Goal: Task Accomplishment & Management: Complete application form

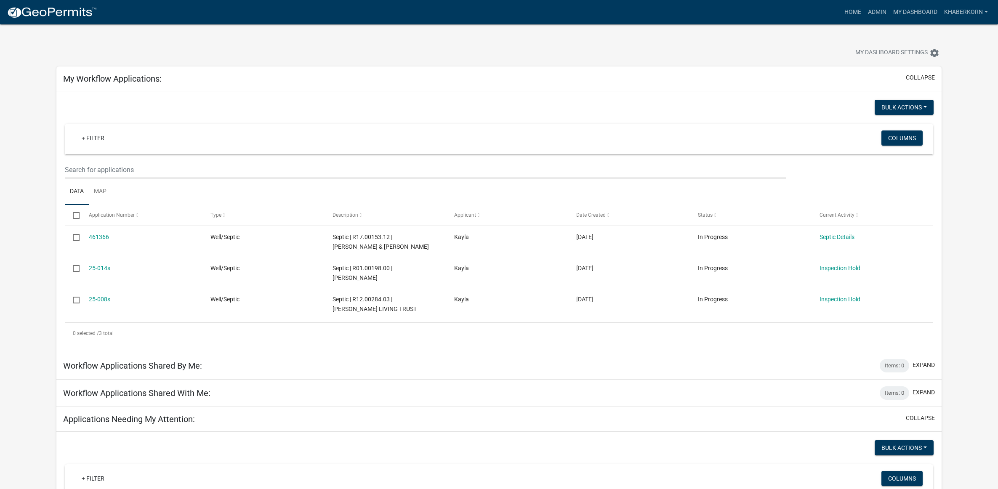
scroll to position [316, 0]
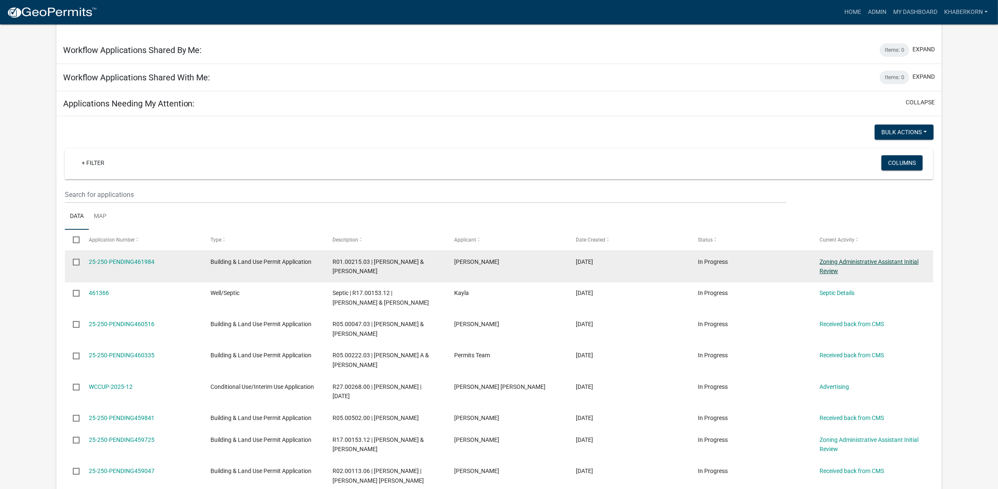
click at [848, 261] on link "Zoning Administrative Assistant Initial Review" at bounding box center [868, 266] width 99 height 16
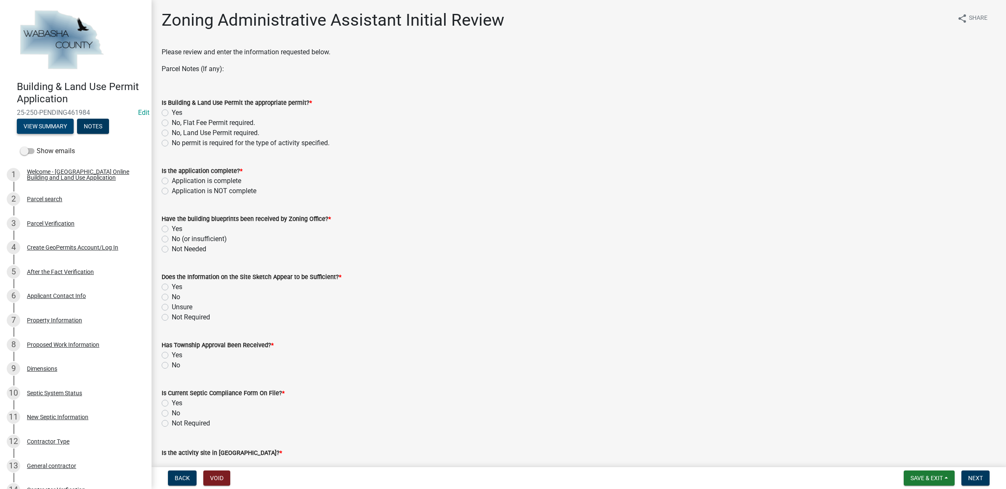
click at [55, 126] on button "View Summary" at bounding box center [45, 126] width 57 height 15
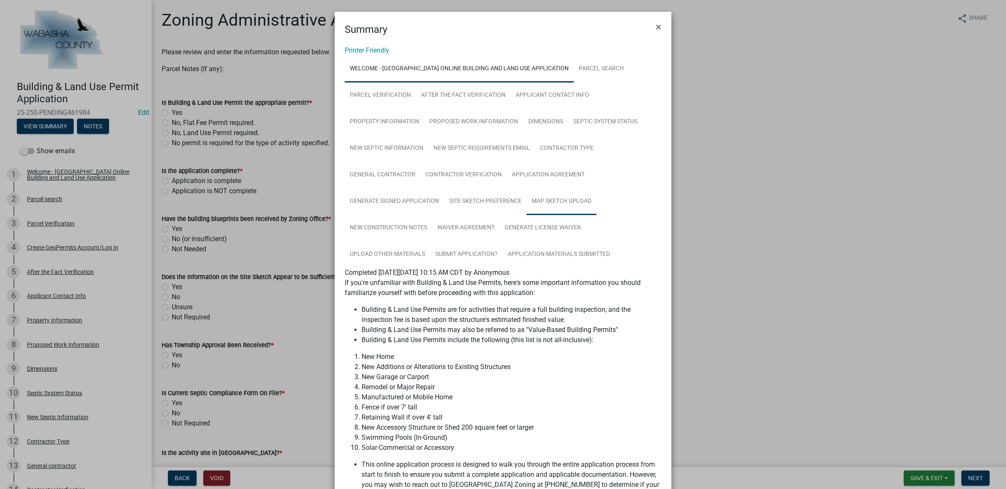
click at [560, 196] on link "Map Sketch Upload" at bounding box center [561, 201] width 70 height 27
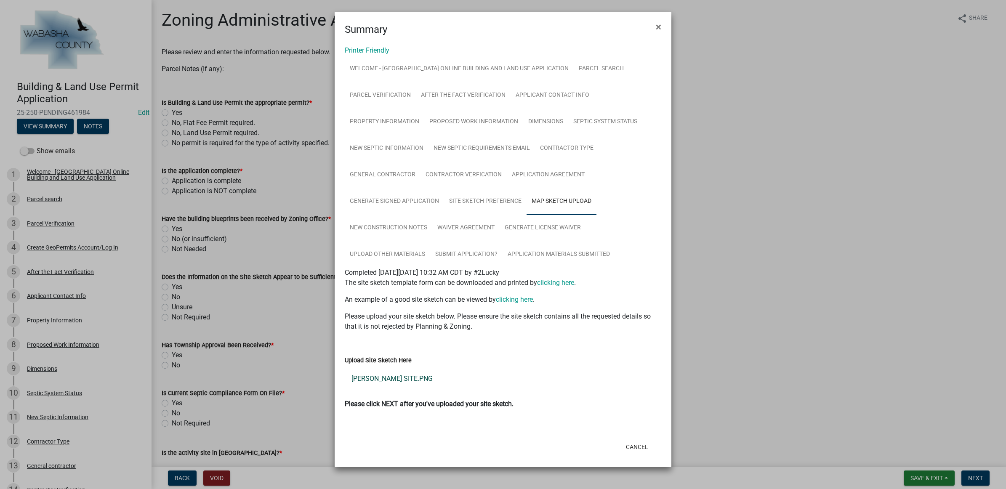
click at [388, 373] on link "[PERSON_NAME] SITE.PNG" at bounding box center [503, 379] width 316 height 20
click at [445, 226] on link "Waiver Agreement" at bounding box center [465, 228] width 67 height 27
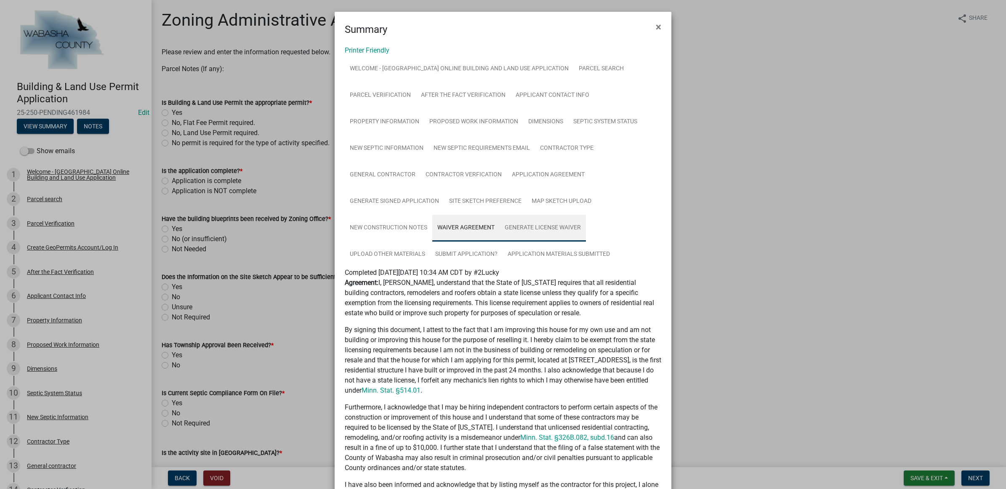
click at [516, 230] on link "Generate License Waiver" at bounding box center [542, 228] width 86 height 27
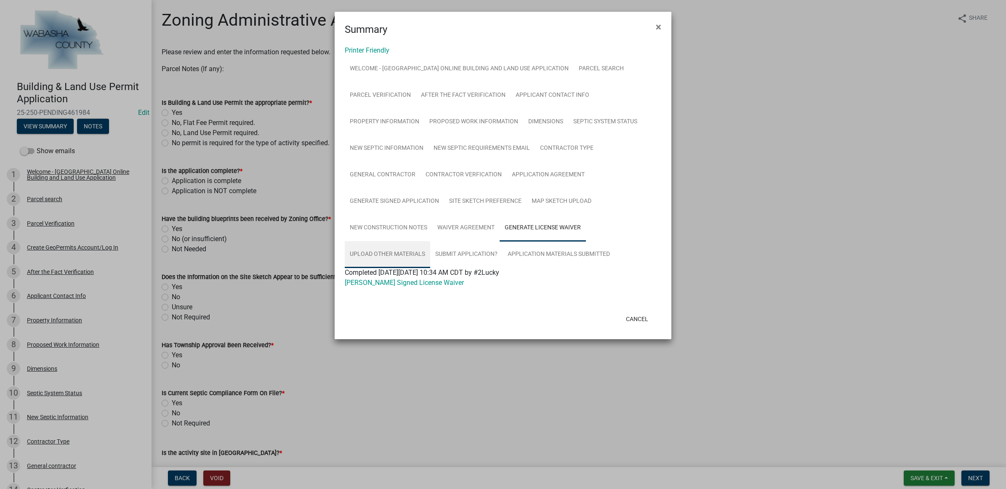
click at [409, 252] on link "Upload Other Materials" at bounding box center [387, 254] width 85 height 27
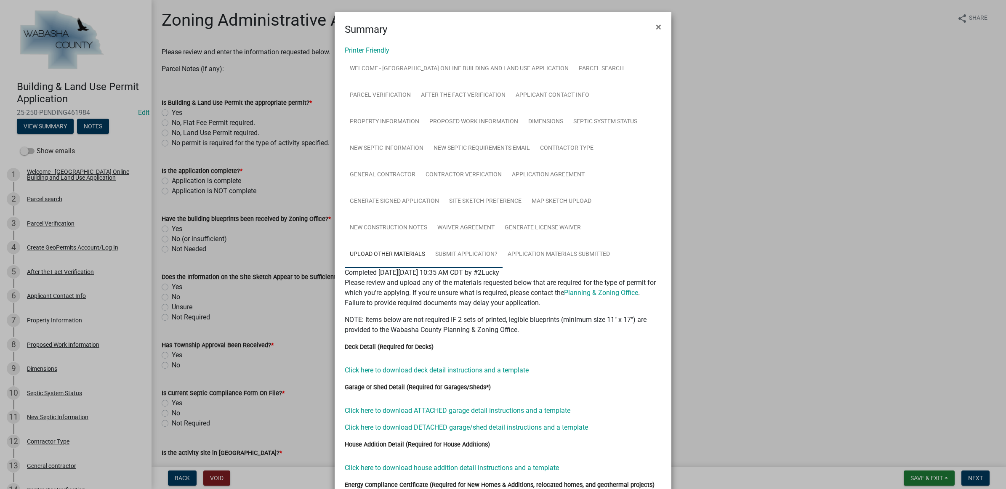
click at [445, 249] on link "Submit Application?" at bounding box center [466, 254] width 72 height 27
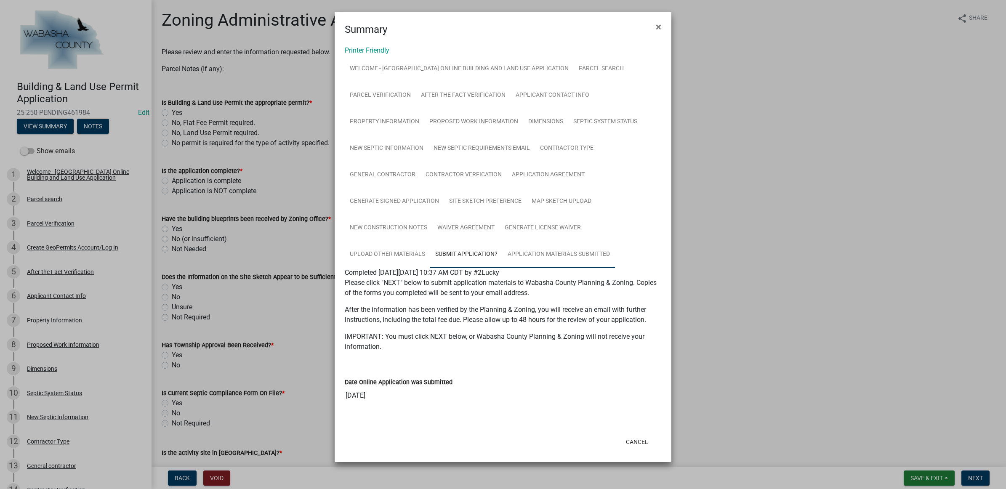
click at [537, 257] on link "Application Materials Submitted" at bounding box center [558, 254] width 112 height 27
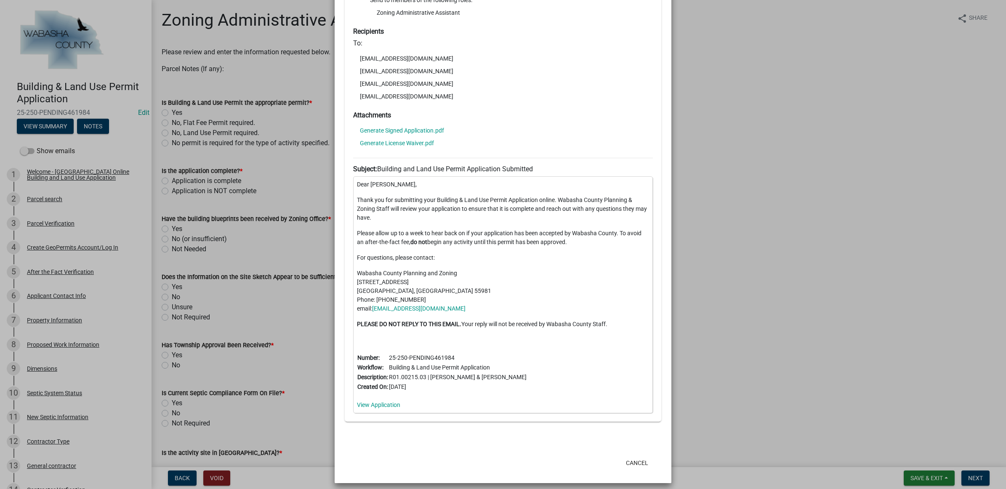
scroll to position [358, 0]
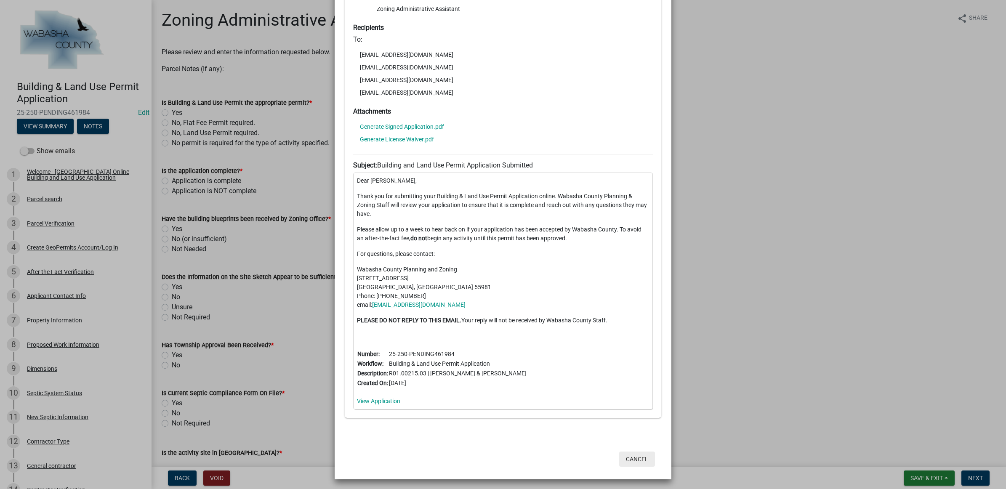
click at [621, 457] on button "Cancel" at bounding box center [637, 458] width 36 height 15
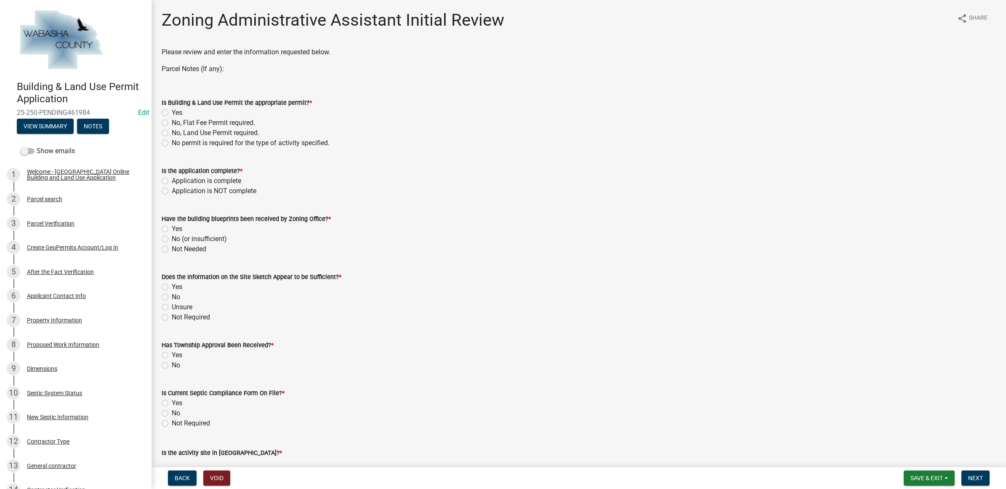
click at [182, 110] on label "Yes" at bounding box center [177, 113] width 11 height 10
click at [177, 110] on input "Yes" at bounding box center [174, 110] width 5 height 5
radio input "true"
click at [189, 191] on label "Application is NOT complete" at bounding box center [214, 191] width 85 height 10
click at [177, 191] on input "Application is NOT complete" at bounding box center [174, 188] width 5 height 5
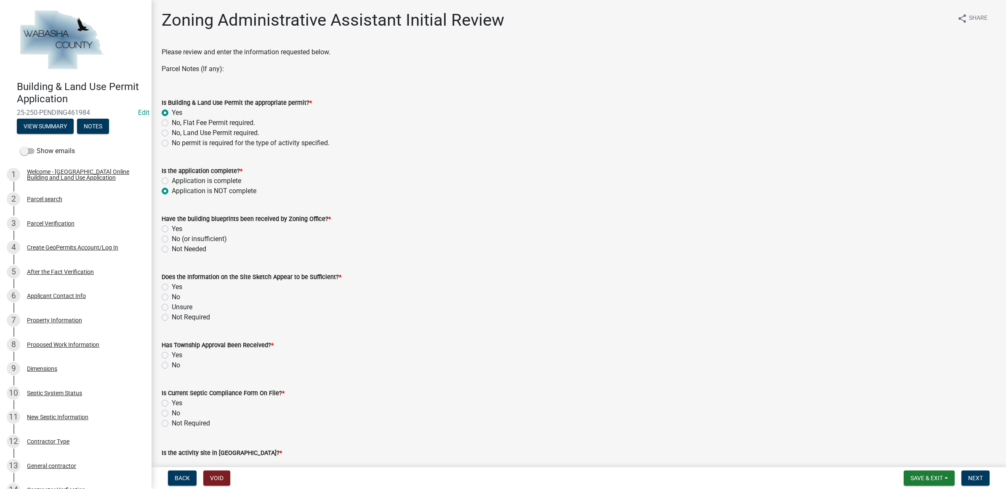
radio input "true"
click at [179, 228] on label "Yes" at bounding box center [177, 229] width 11 height 10
click at [177, 228] on input "Yes" at bounding box center [174, 226] width 5 height 5
radio input "true"
click at [172, 297] on label "No" at bounding box center [176, 297] width 8 height 10
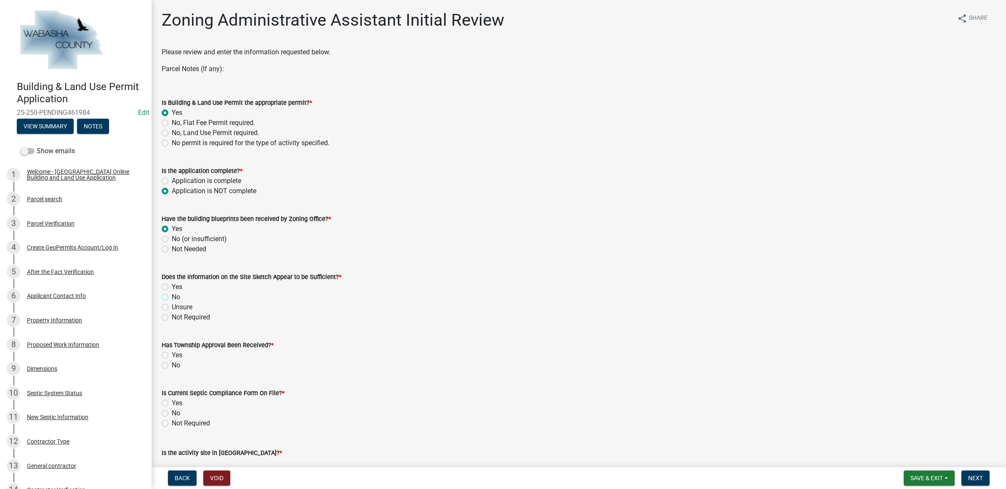
click at [172, 297] on input "No" at bounding box center [174, 294] width 5 height 5
radio input "true"
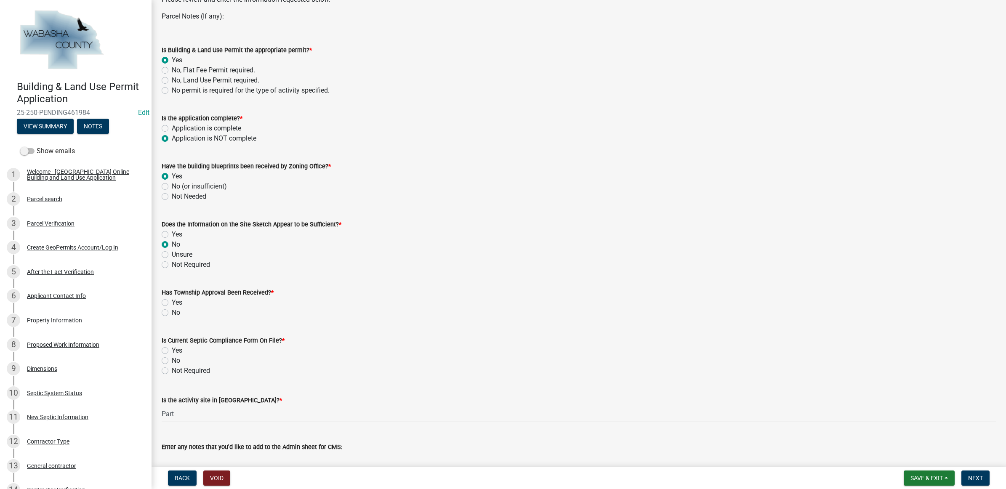
click at [169, 313] on div "No" at bounding box center [579, 313] width 834 height 10
click at [168, 313] on div "No" at bounding box center [579, 313] width 834 height 10
click at [172, 313] on label "No" at bounding box center [176, 313] width 8 height 10
click at [172, 313] on input "No" at bounding box center [174, 310] width 5 height 5
radio input "true"
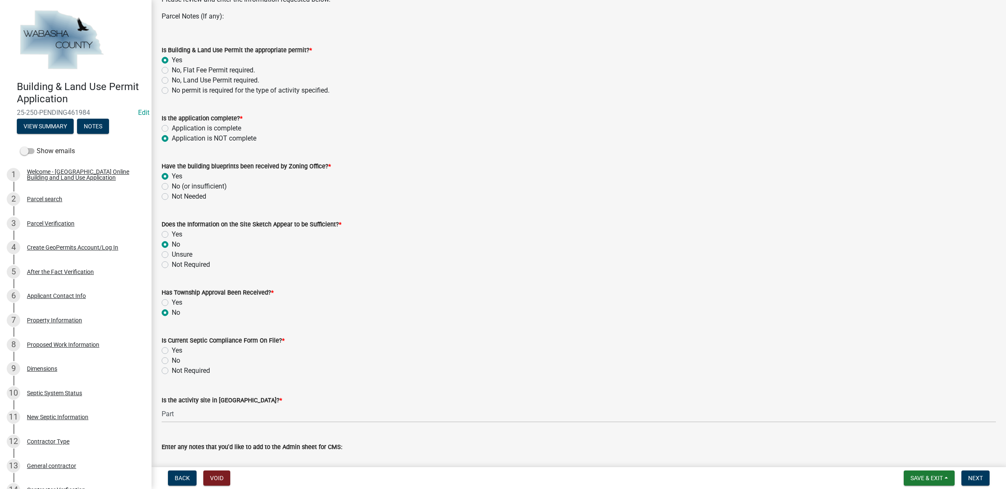
click at [171, 348] on div "Yes" at bounding box center [579, 350] width 834 height 10
click at [172, 350] on label "Yes" at bounding box center [177, 350] width 11 height 10
click at [172, 350] on input "Yes" at bounding box center [174, 347] width 5 height 5
radio input "true"
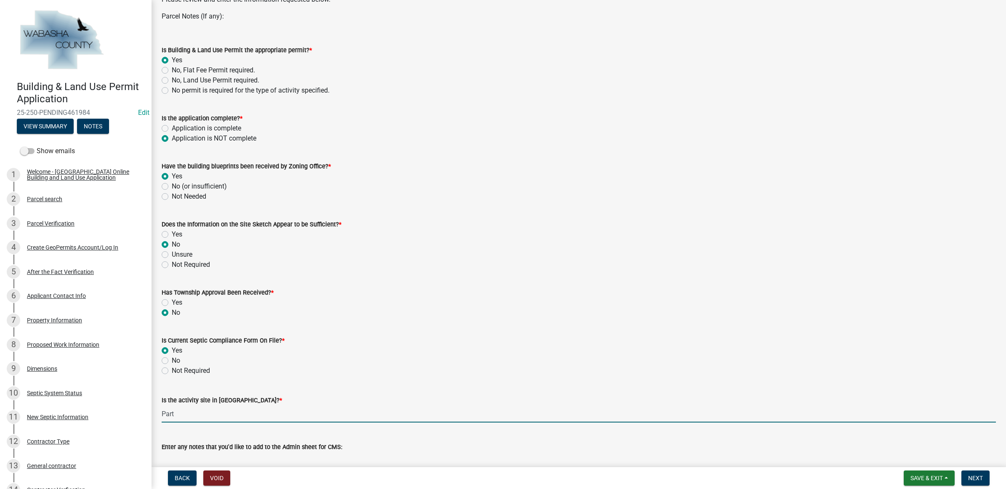
drag, startPoint x: 182, startPoint y: 415, endPoint x: 156, endPoint y: 417, distance: 26.2
click at [156, 417] on div "Is the activity site in [GEOGRAPHIC_DATA]? * Part" at bounding box center [578, 402] width 847 height 39
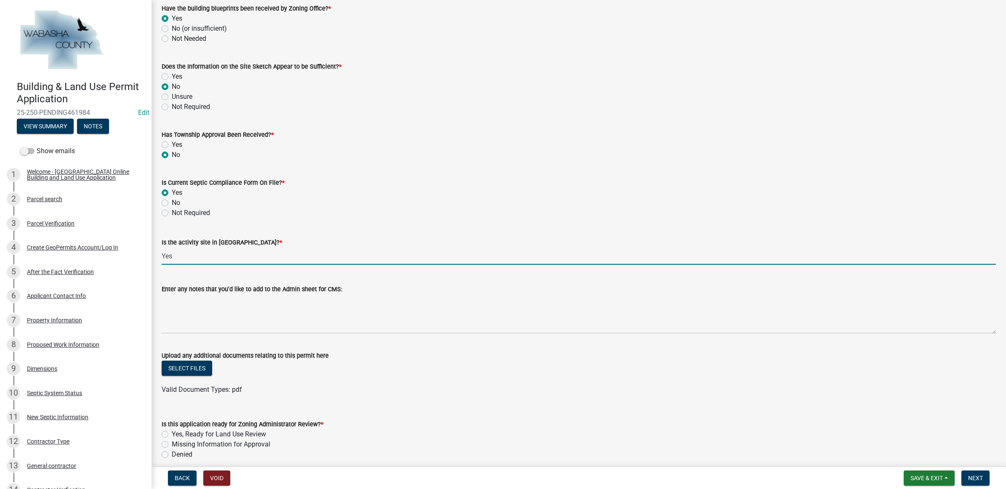
scroll to position [316, 0]
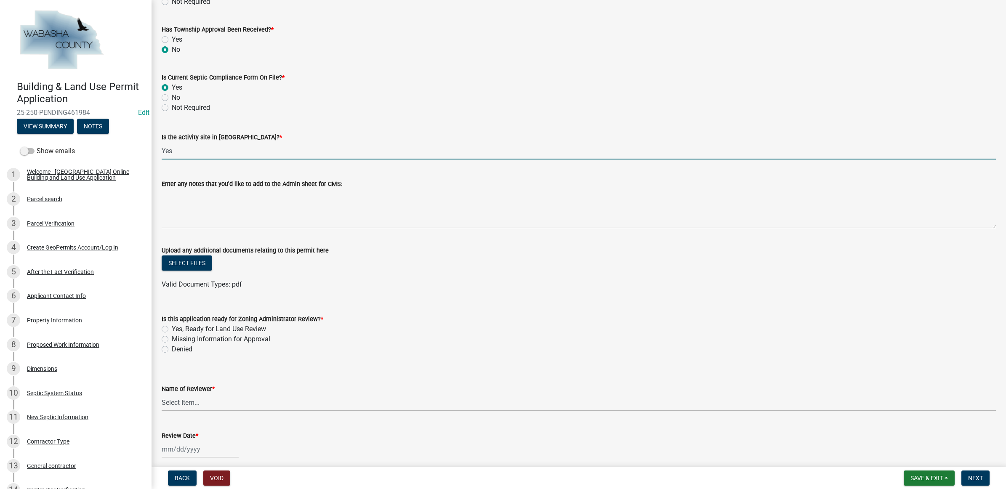
type input "Yes"
click at [186, 349] on label "Denied" at bounding box center [182, 349] width 21 height 10
click at [177, 349] on input "Denied" at bounding box center [174, 346] width 5 height 5
radio input "true"
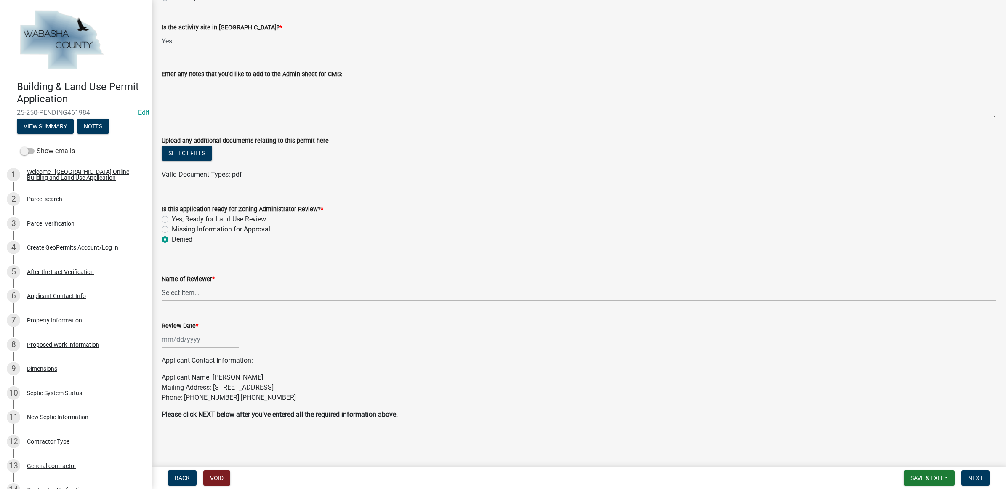
scroll to position [427, 0]
click at [188, 291] on select "Select Item... [PERSON_NAME] [PERSON_NAME] [PERSON_NAME]" at bounding box center [579, 290] width 834 height 17
click at [162, 282] on select "Select Item... [PERSON_NAME] [PERSON_NAME] [PERSON_NAME]" at bounding box center [579, 290] width 834 height 17
select select "754176e7-ccfa-4984-b3bb-101ad8d8d74d"
click at [186, 341] on div at bounding box center [200, 337] width 77 height 17
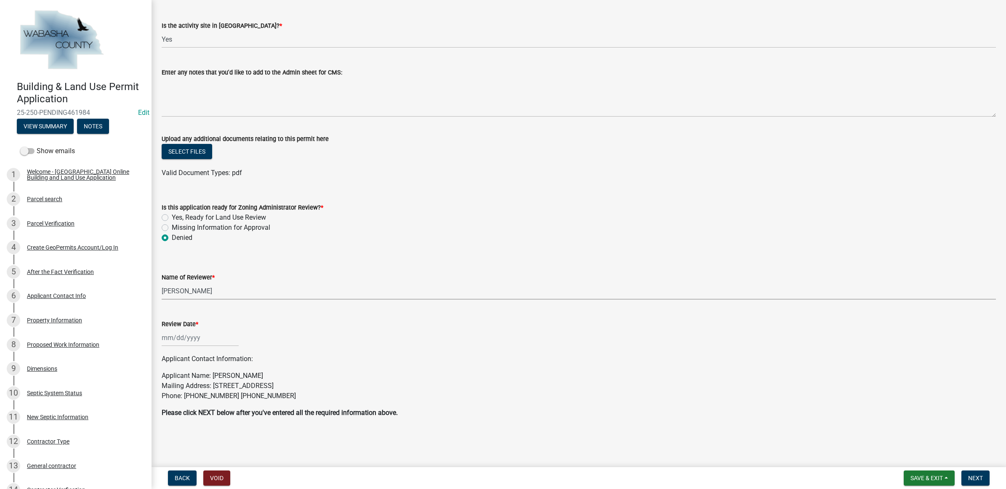
select select "8"
select select "2025"
click at [173, 409] on div "11" at bounding box center [169, 409] width 13 height 13
type input "[DATE]"
click at [971, 480] on span "Next" at bounding box center [975, 478] width 15 height 7
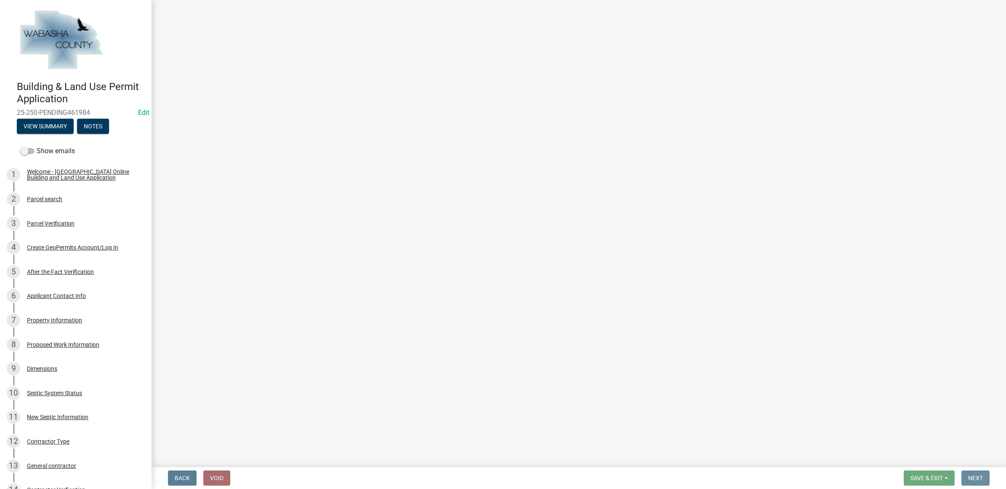
scroll to position [0, 0]
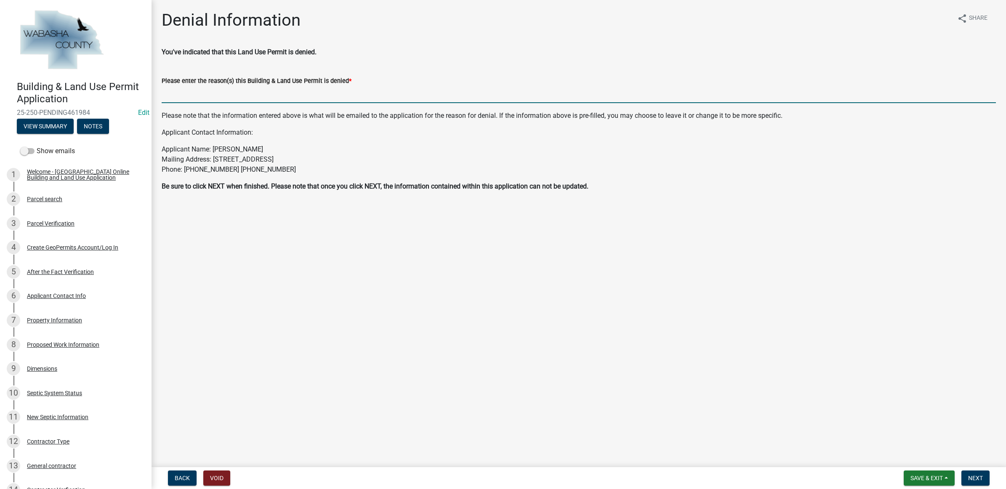
click at [226, 98] on input "Please enter the reason(s) this Building & Land Use Permit is denied *" at bounding box center [579, 94] width 834 height 17
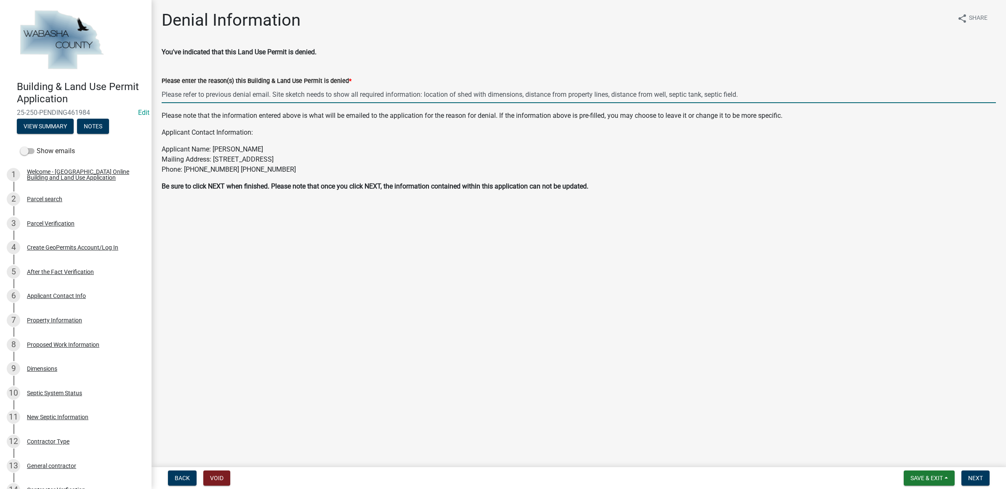
click at [423, 93] on input "Please refer to previous denial email. Site sketch needs to show all required i…" at bounding box center [579, 94] width 834 height 17
click at [805, 93] on input "Please refer to previous denial email. Site sketch needs to show all required i…" at bounding box center [579, 94] width 834 height 17
click at [819, 93] on input "Please refer to previous denial email. Site sketch needs to show all required i…" at bounding box center [579, 94] width 834 height 17
click at [899, 100] on input "Please refer to previous denial email. Site sketch needs to show all required i…" at bounding box center [579, 94] width 834 height 17
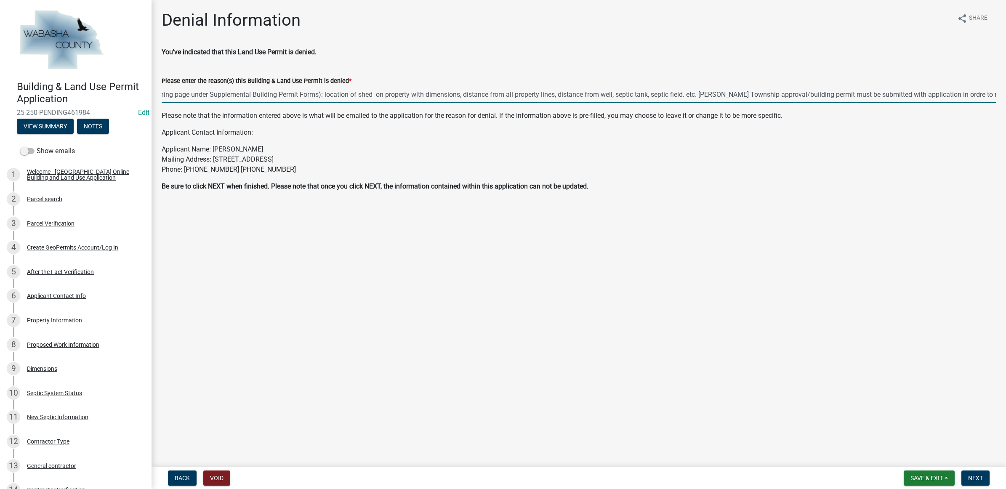
scroll to position [0, 451]
click at [994, 93] on input "Please refer to previous denial email. Site sketch needs to show all required i…" at bounding box center [579, 94] width 834 height 17
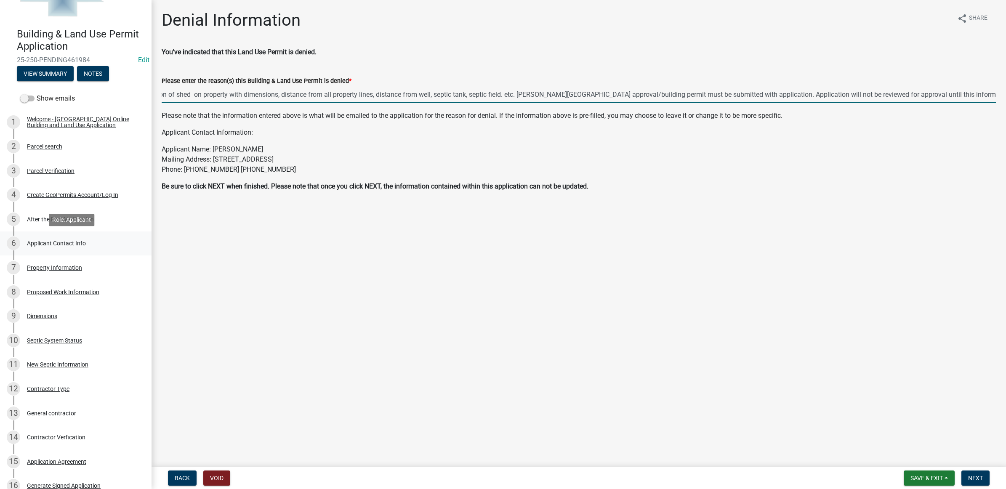
type input "Please refer to previous denial email. Site sketch needs to show all required i…"
click at [62, 247] on div "6 Applicant Contact Info" at bounding box center [72, 242] width 131 height 13
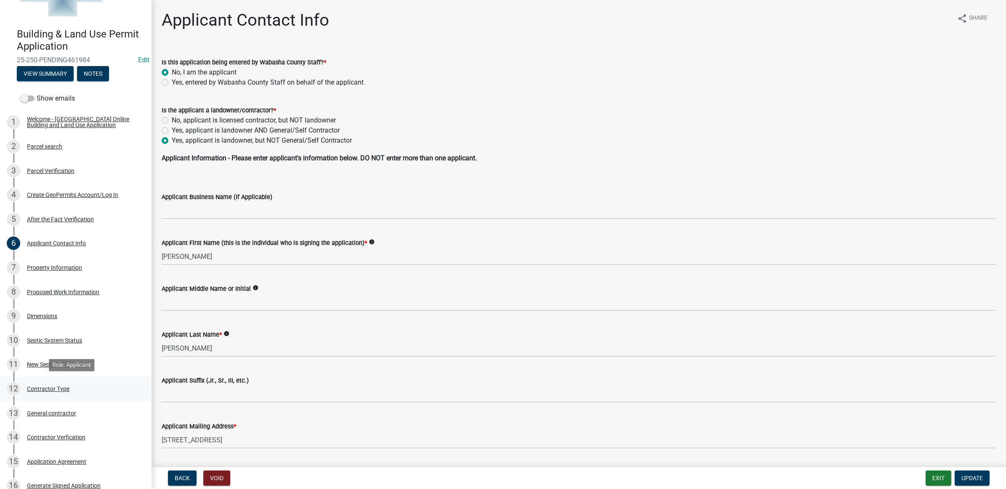
click at [72, 381] on link "12 Contractor Type" at bounding box center [75, 389] width 151 height 24
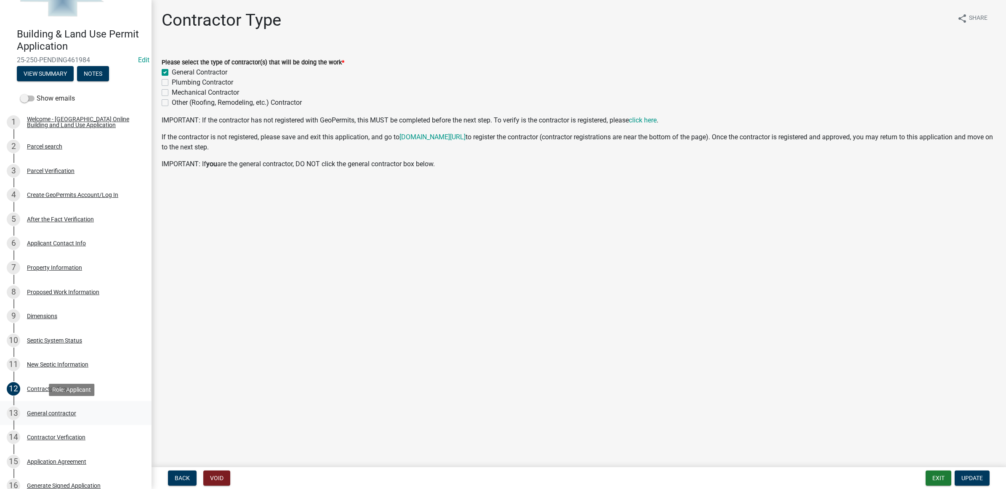
click at [82, 406] on div "13 General contractor" at bounding box center [72, 412] width 131 height 13
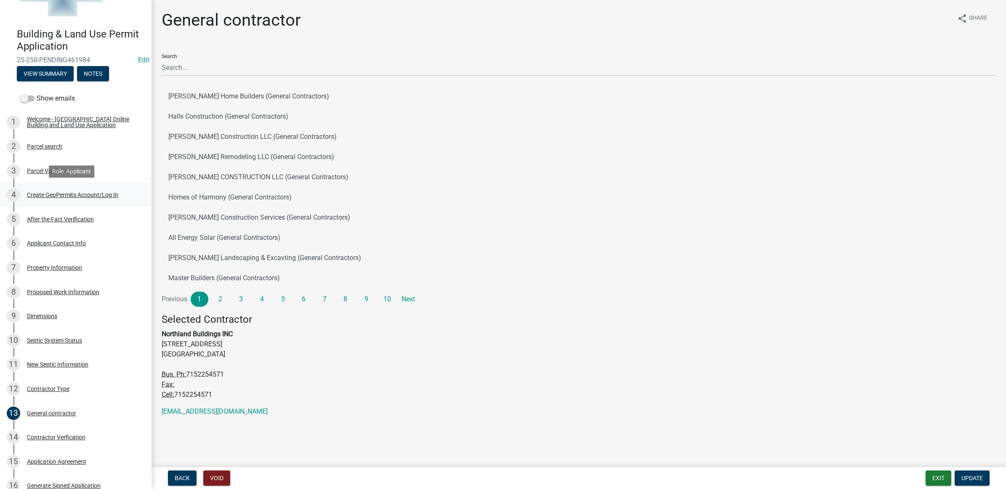
click at [39, 192] on div "Create GeoPermits Account/Log In" at bounding box center [72, 195] width 91 height 6
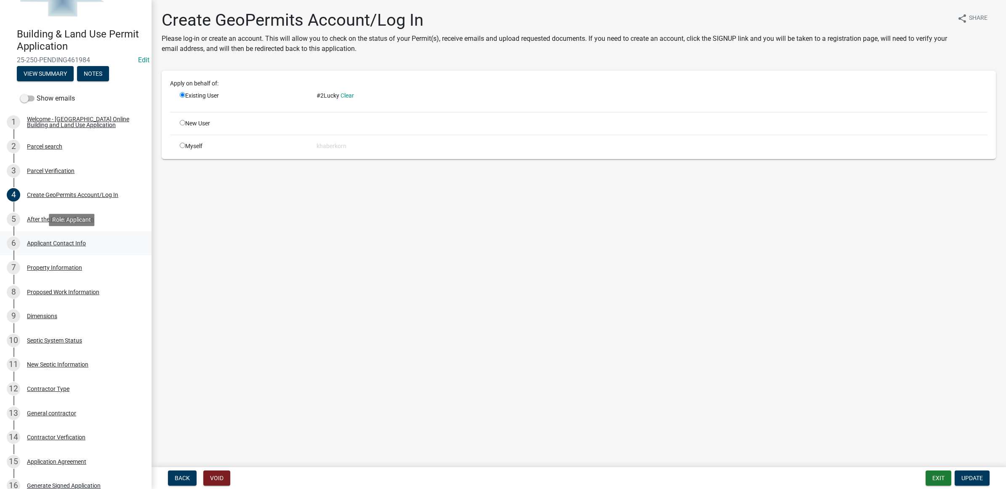
click at [60, 245] on div "Applicant Contact Info" at bounding box center [56, 243] width 59 height 6
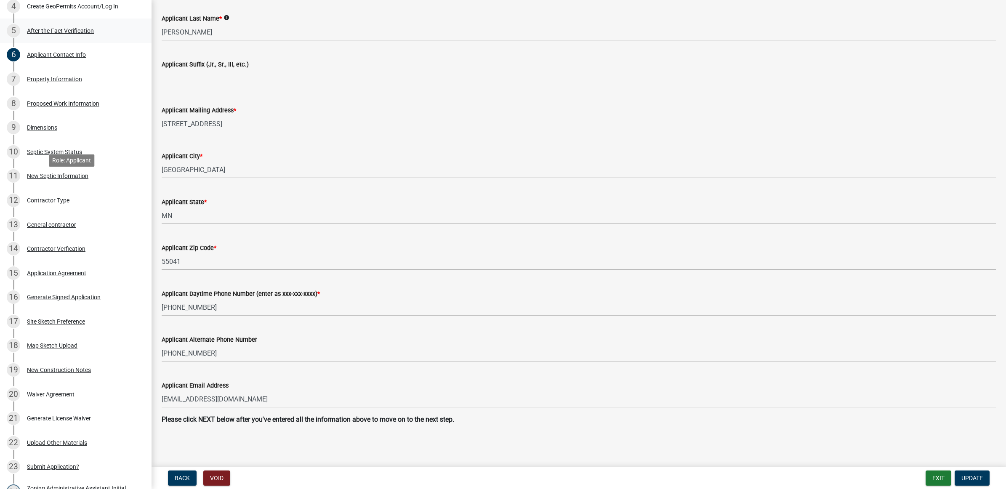
scroll to position [363, 0]
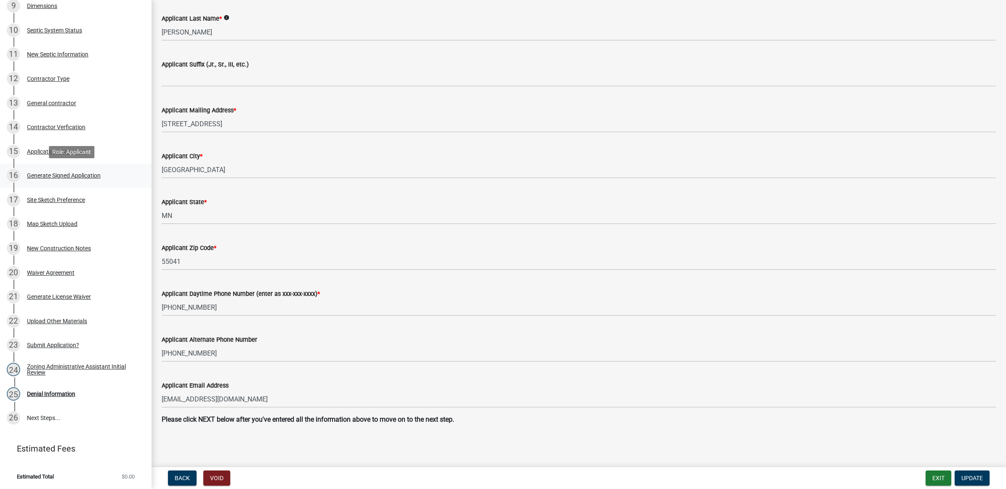
click at [60, 170] on div "16 Generate Signed Application" at bounding box center [72, 175] width 131 height 13
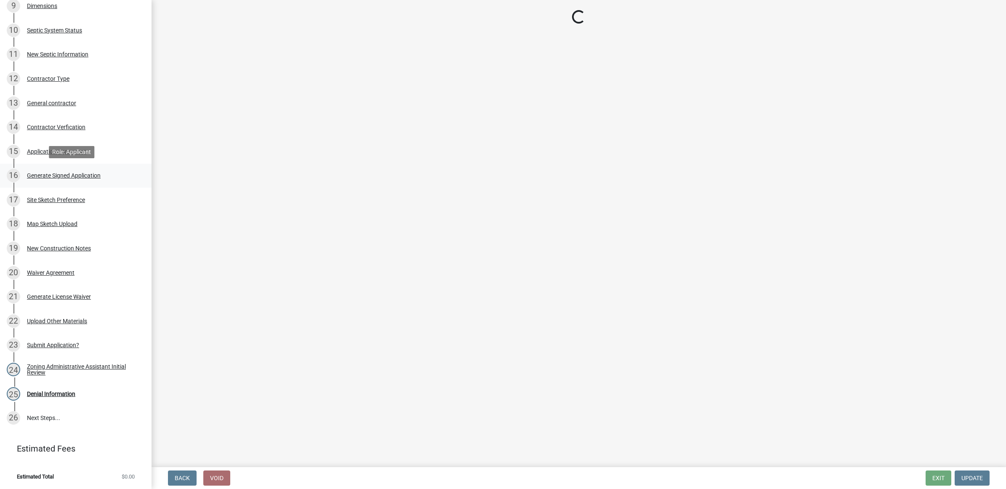
scroll to position [0, 0]
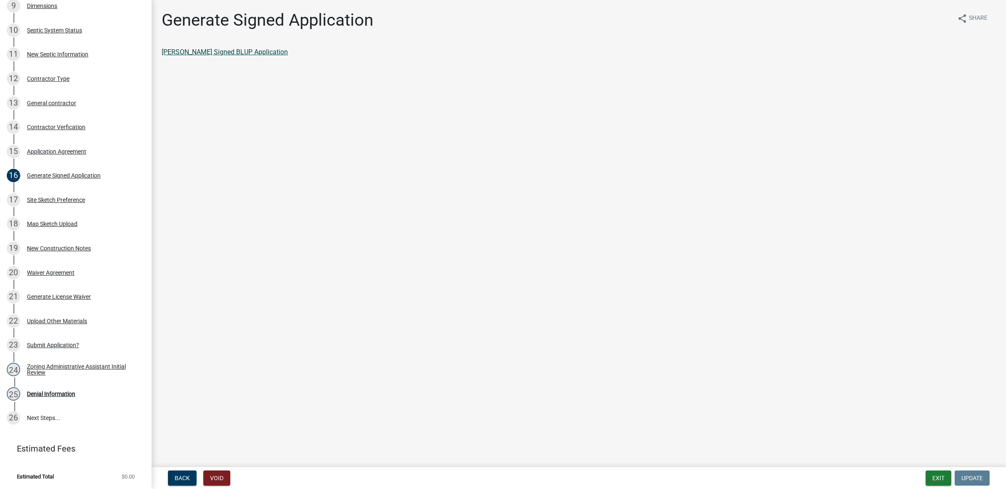
click at [198, 50] on link "[PERSON_NAME] Signed BLUP Application" at bounding box center [225, 52] width 126 height 8
click at [57, 249] on div "New Construction Notes" at bounding box center [59, 248] width 64 height 6
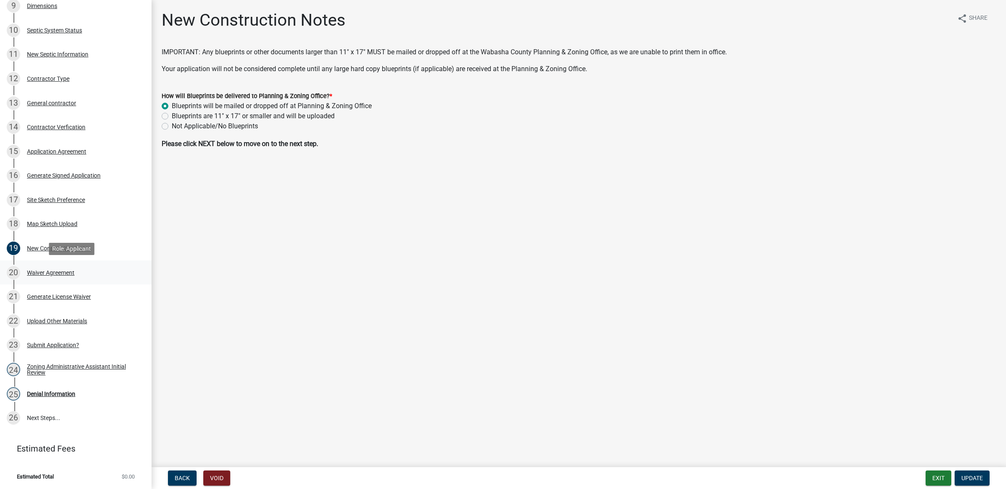
click at [58, 266] on div "20 Waiver Agreement" at bounding box center [72, 272] width 131 height 13
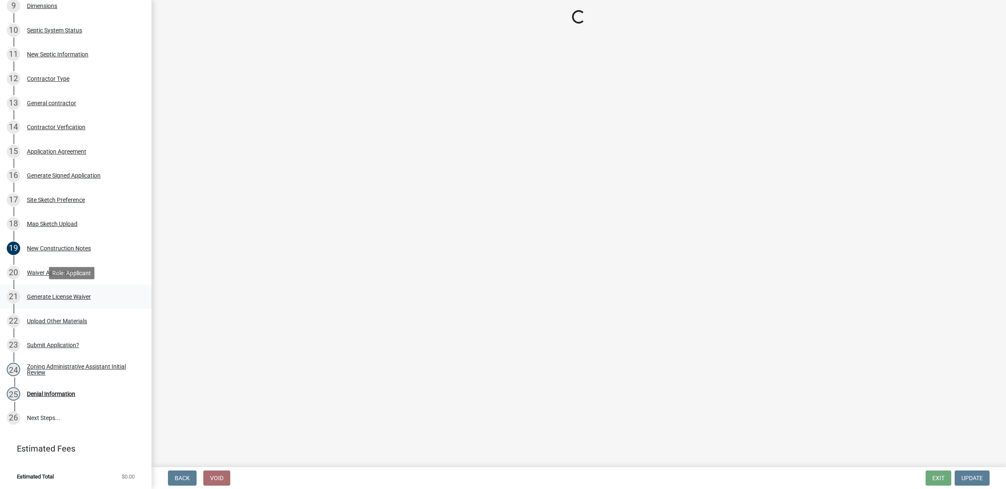
click at [52, 299] on div "Generate License Waiver" at bounding box center [59, 297] width 64 height 6
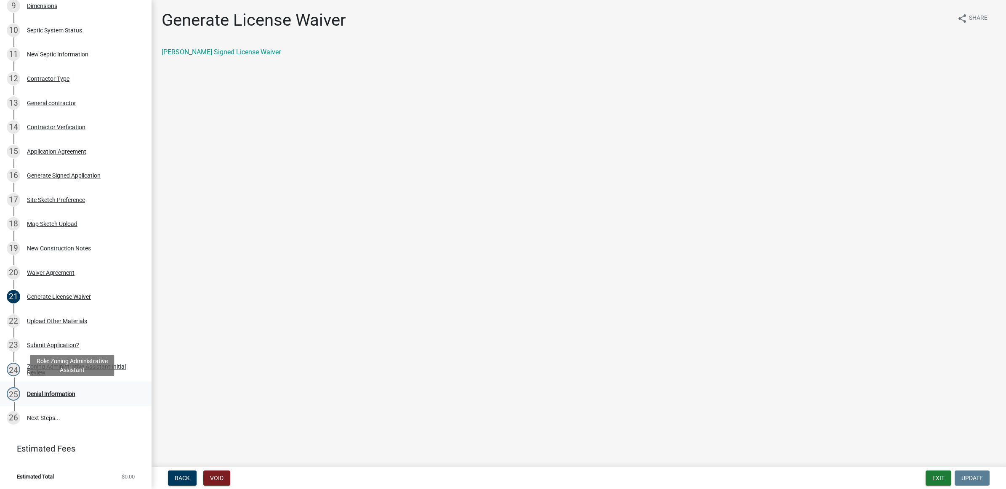
click at [43, 394] on div "Denial Information" at bounding box center [51, 394] width 48 height 6
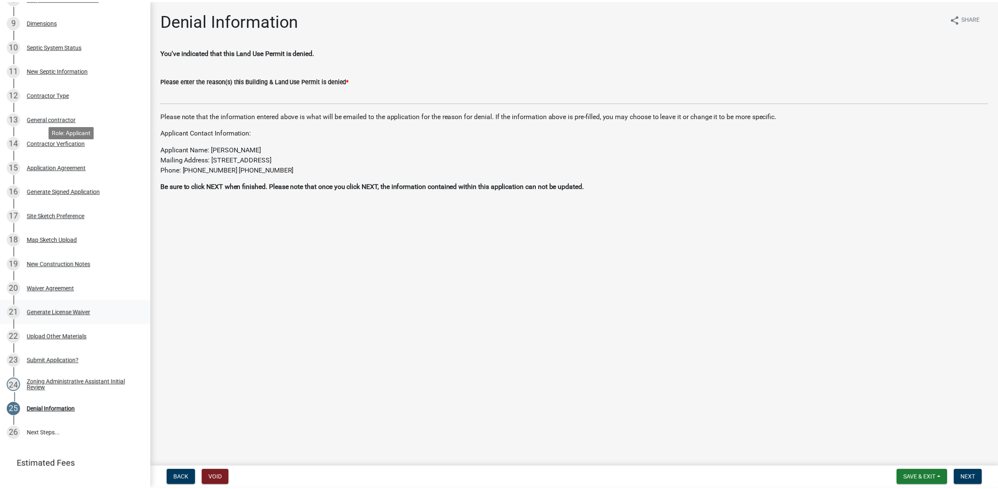
scroll to position [363, 0]
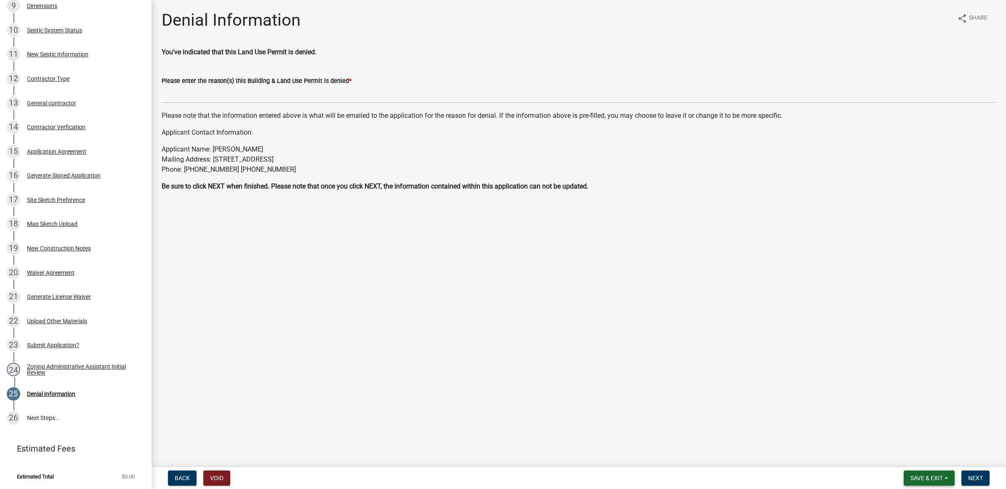
click at [914, 476] on span "Save & Exit" at bounding box center [926, 478] width 32 height 7
click at [909, 462] on button "Save & Exit" at bounding box center [920, 456] width 67 height 20
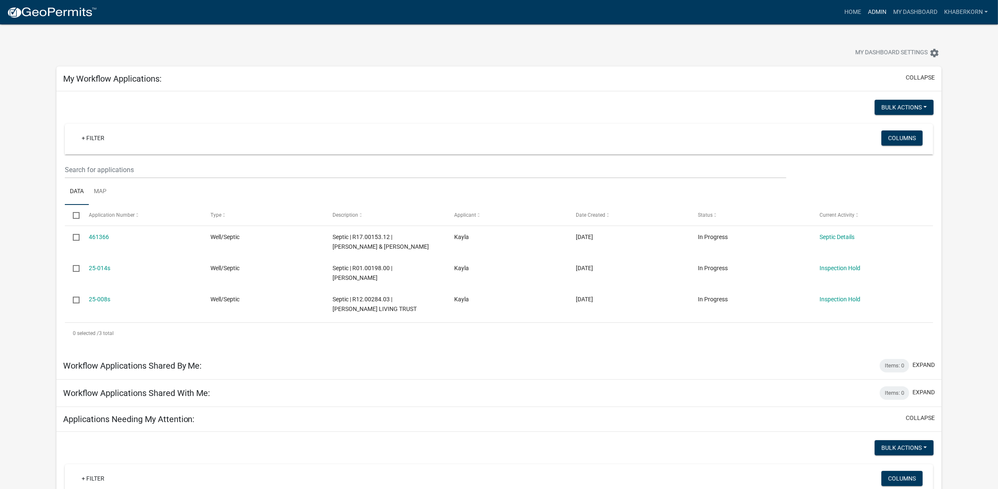
click at [868, 8] on link "Admin" at bounding box center [876, 12] width 25 height 16
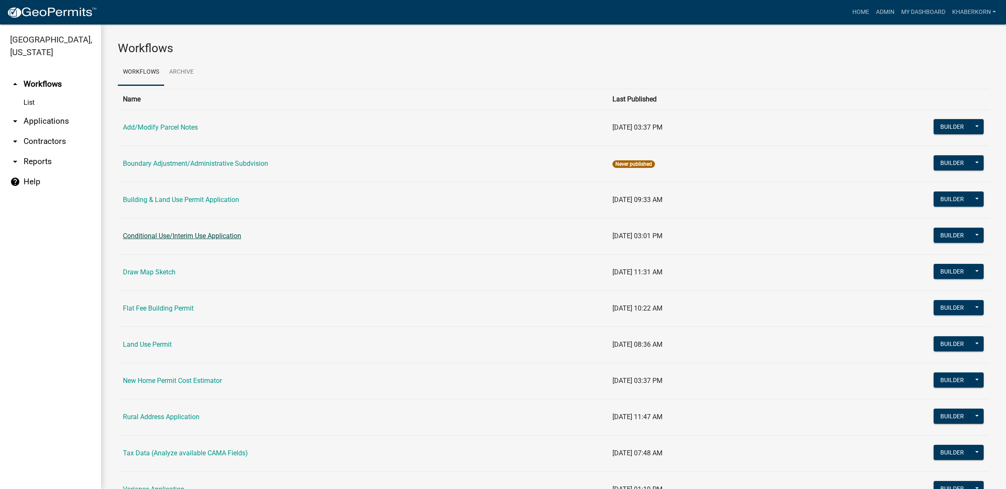
click at [170, 239] on link "Conditional Use/Interim Use Application" at bounding box center [182, 236] width 118 height 8
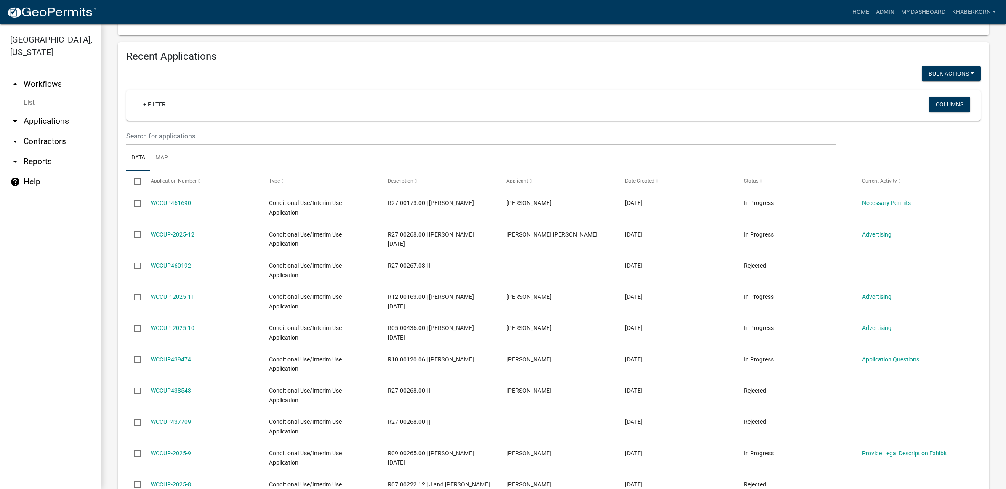
scroll to position [421, 0]
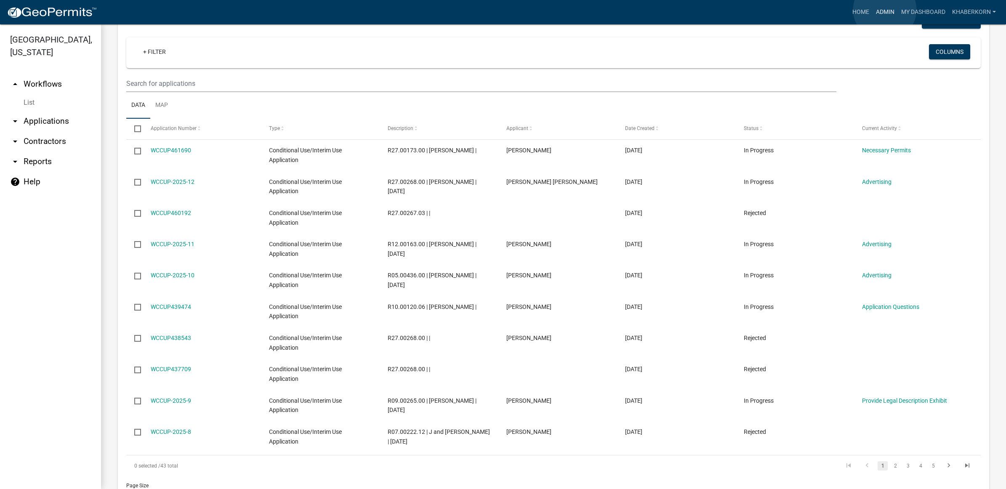
click at [884, 10] on link "Admin" at bounding box center [884, 12] width 25 height 16
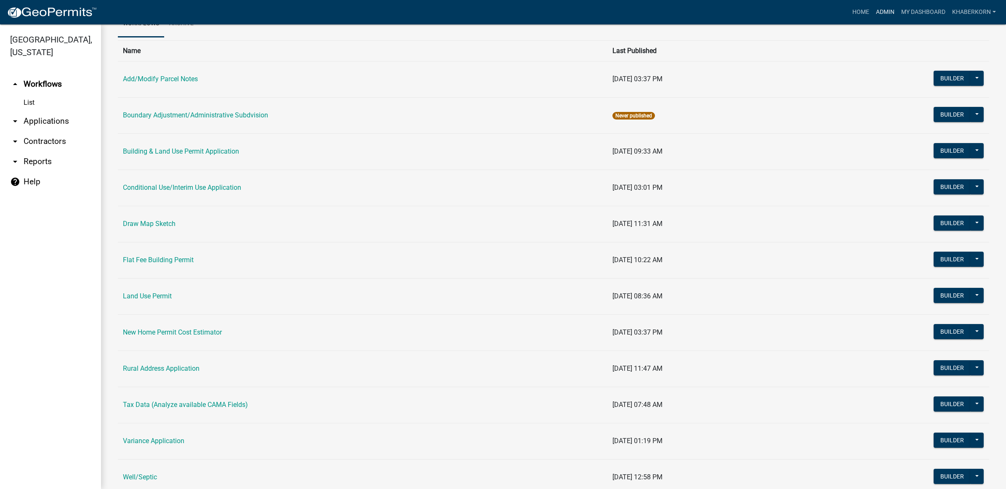
scroll to position [115, 0]
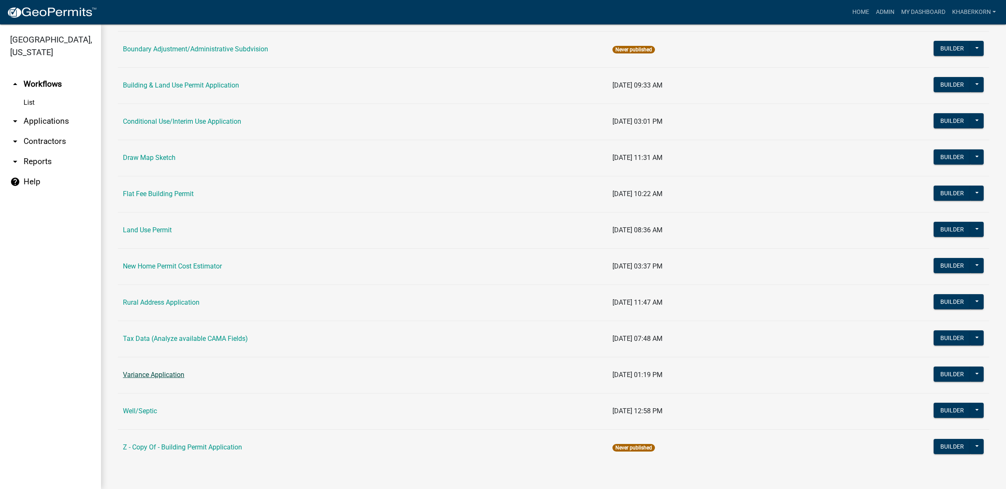
click at [175, 372] on link "Variance Application" at bounding box center [153, 375] width 61 height 8
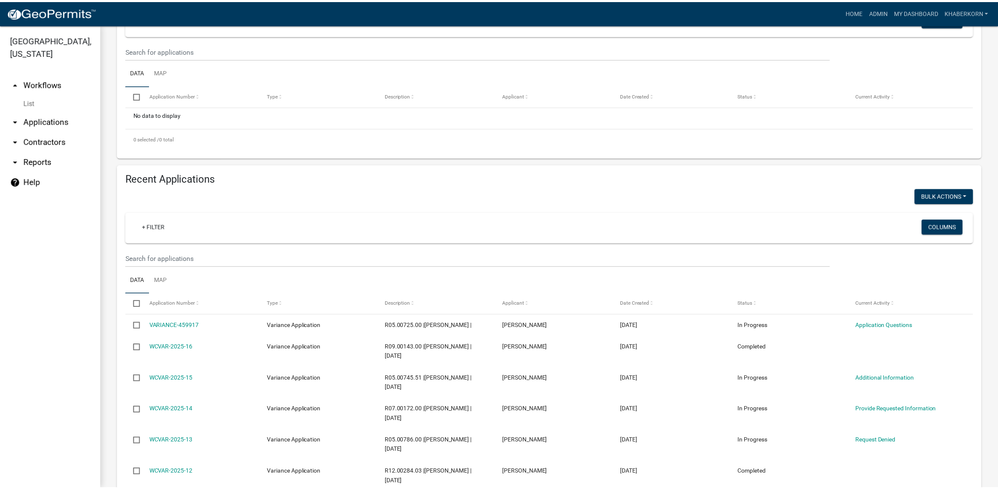
scroll to position [158, 0]
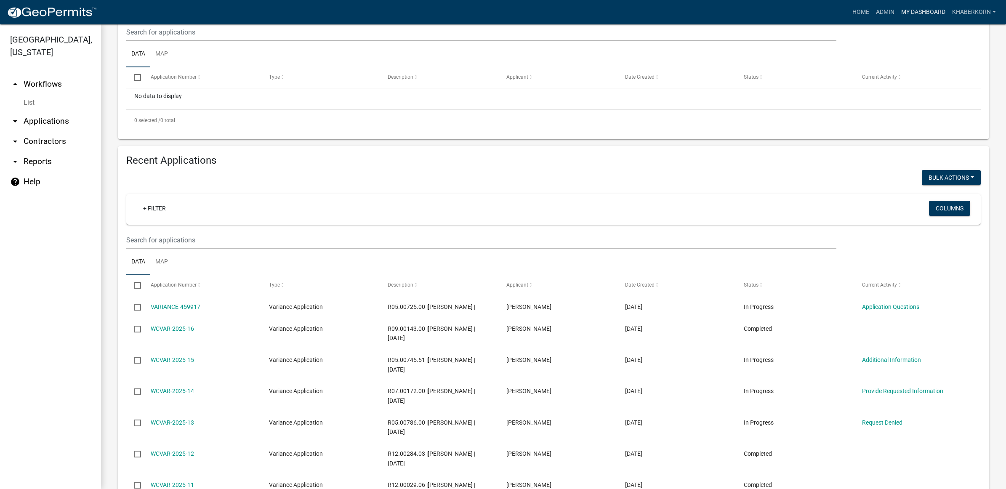
click at [920, 18] on link "My Dashboard" at bounding box center [923, 12] width 51 height 16
